Goal: Task Accomplishment & Management: Use online tool/utility

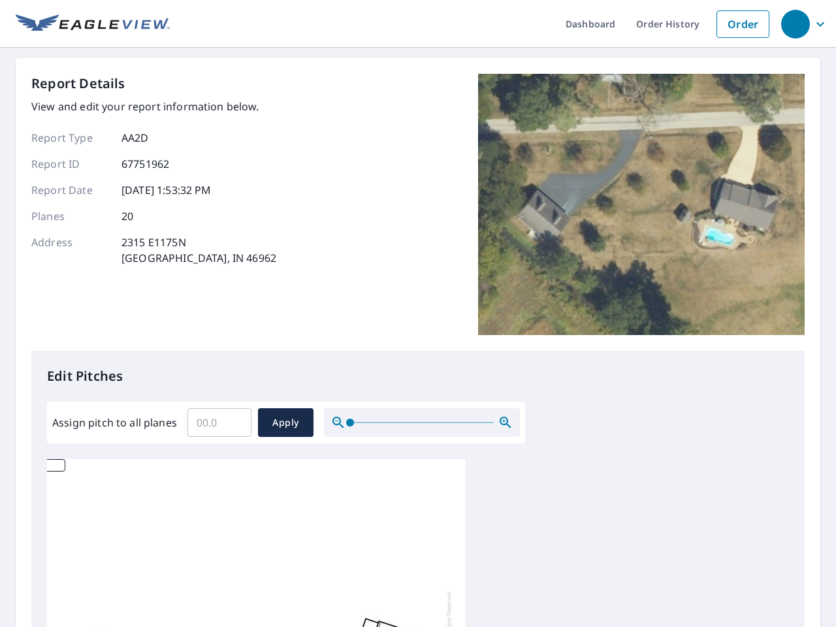
click at [418, 314] on div "Report Details View and edit your report information below. Report Type AA2D Re…" at bounding box center [417, 212] width 773 height 277
click at [795, 24] on div "button" at bounding box center [795, 24] width 29 height 29
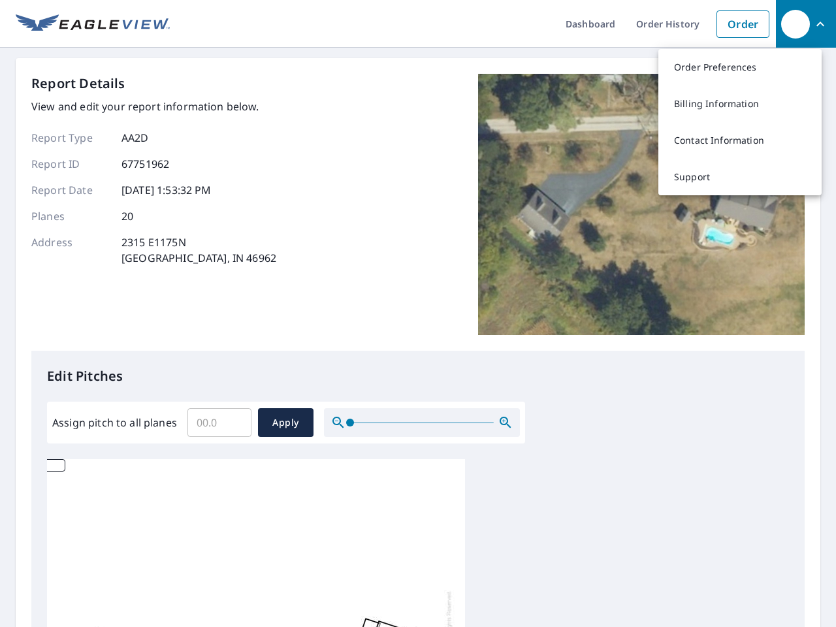
click at [219, 423] on input "Assign pitch to all planes" at bounding box center [219, 422] width 64 height 37
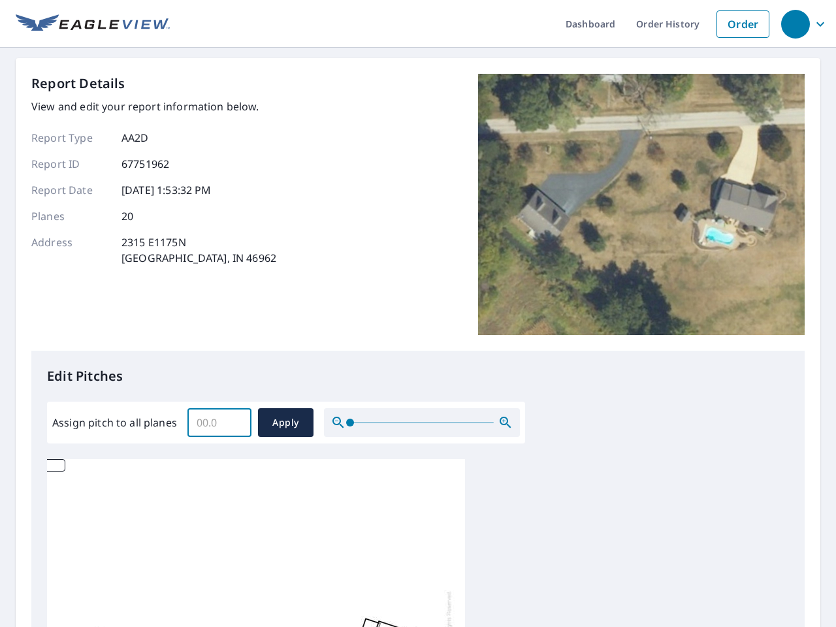
click at [285, 423] on span "Apply" at bounding box center [285, 423] width 35 height 16
click at [506, 423] on icon "button" at bounding box center [506, 423] width 16 height 16
